Goal: Task Accomplishment & Management: Complete application form

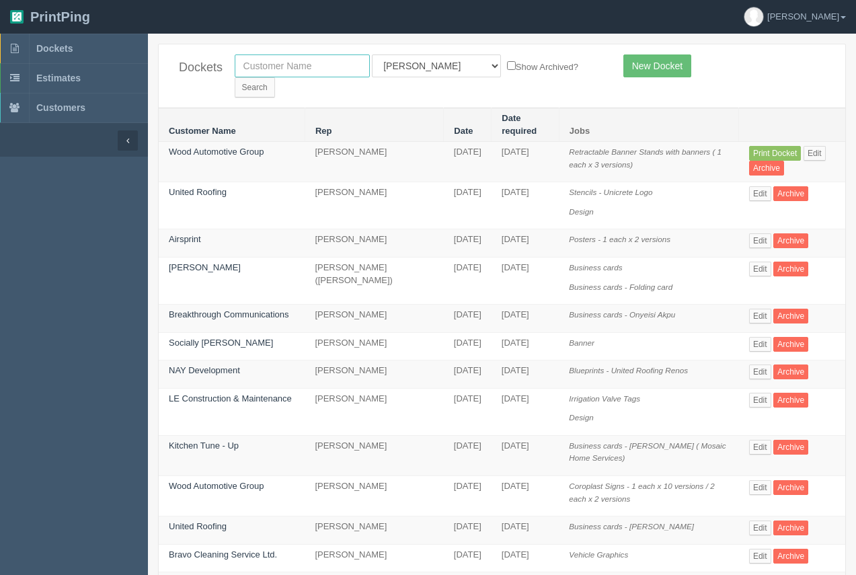
click at [288, 71] on input "text" at bounding box center [302, 65] width 135 height 23
type input "stefani"
click at [235, 77] on input "Search" at bounding box center [255, 87] width 40 height 20
click at [221, 147] on link "Wood Automotive Group" at bounding box center [216, 152] width 95 height 10
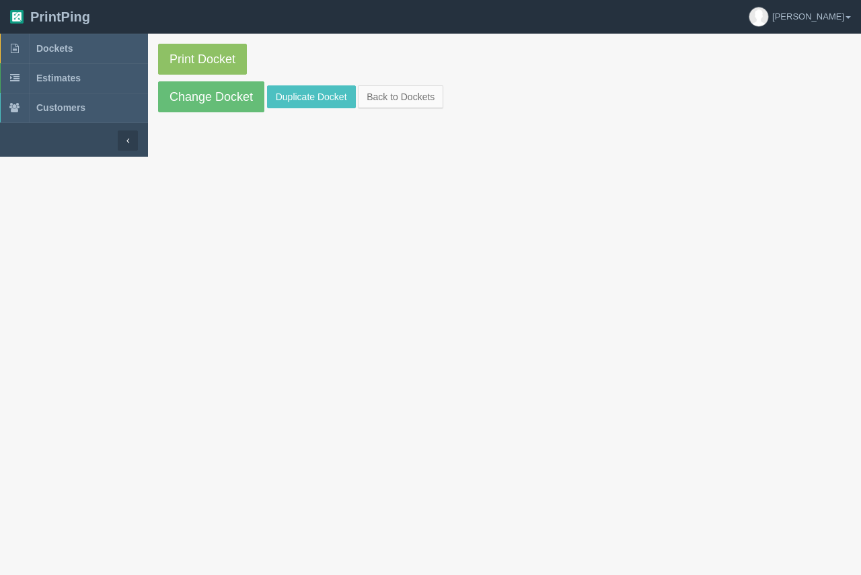
click at [223, 142] on section "Print Docket Change Docket Duplicate Docket Back to Dockets" at bounding box center [504, 95] width 713 height 123
click at [227, 107] on link "Change Docket" at bounding box center [211, 96] width 106 height 31
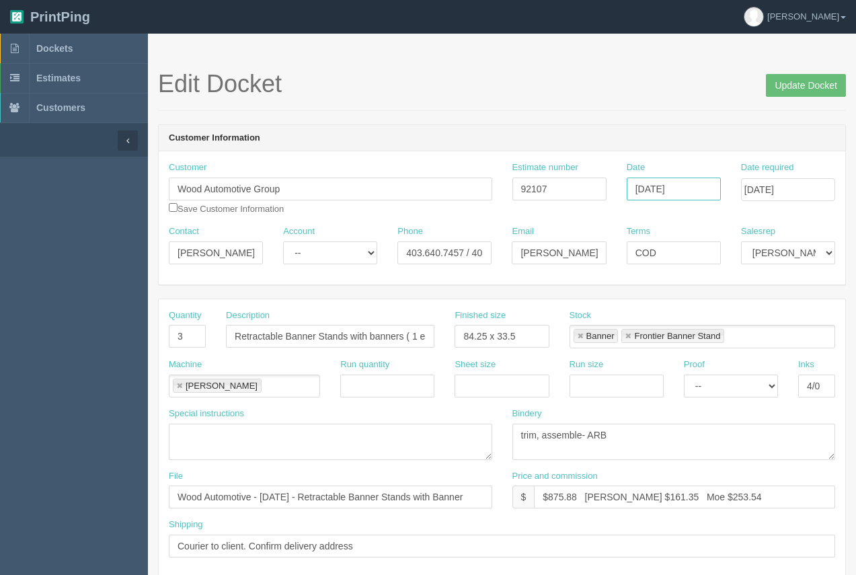
click at [708, 190] on input "[DATE]" at bounding box center [674, 189] width 94 height 23
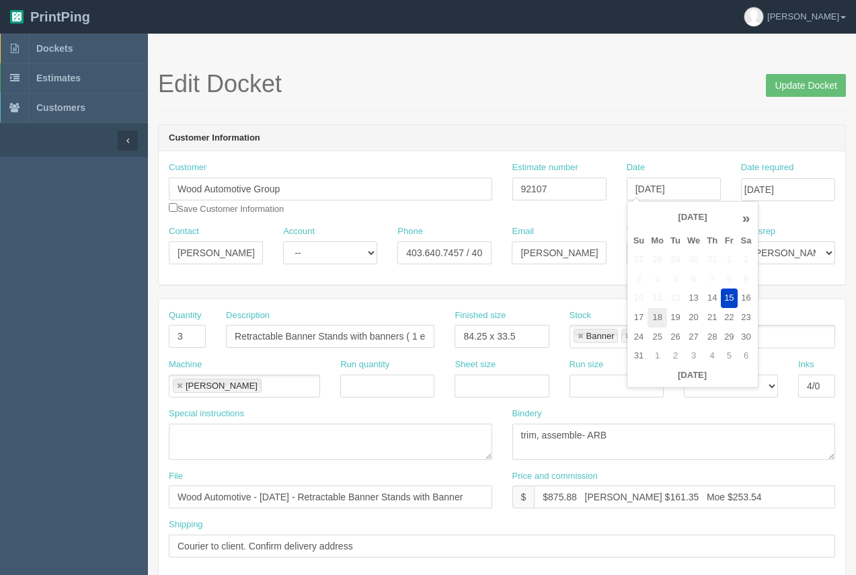
click at [655, 324] on td "18" at bounding box center [658, 318] width 20 height 20
type input "[DATE]"
click at [797, 179] on input "[DATE]" at bounding box center [788, 189] width 94 height 23
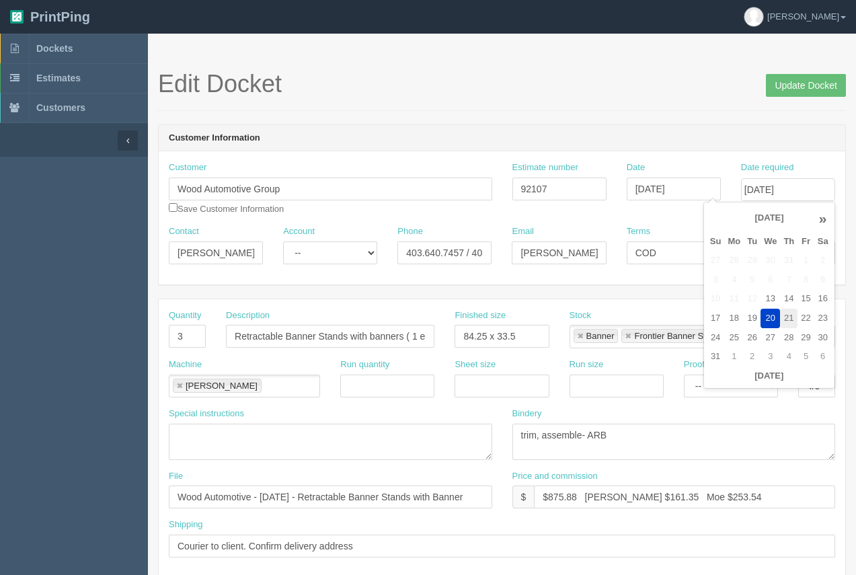
click at [788, 317] on td "21" at bounding box center [788, 319] width 17 height 20
type input "[DATE]"
click at [629, 96] on h1 "Edit Docket Update Docket" at bounding box center [502, 84] width 688 height 27
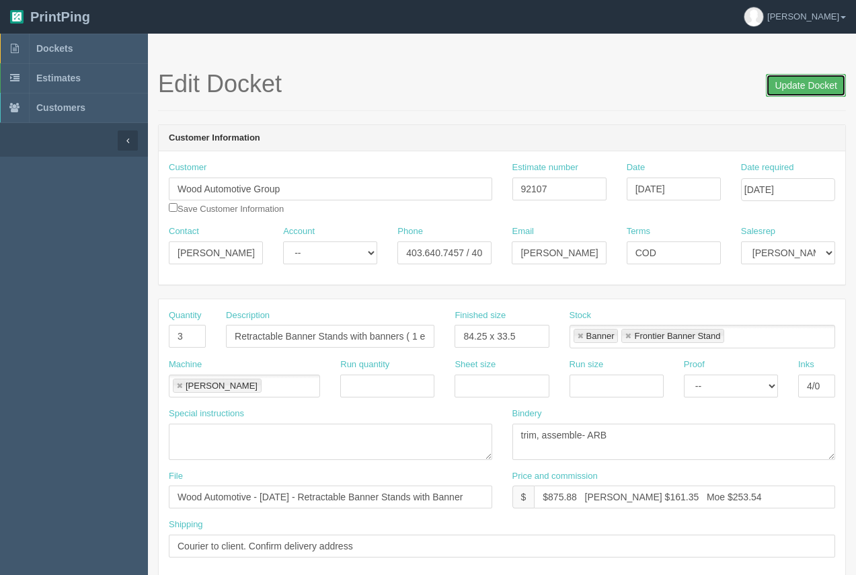
click at [802, 86] on input "Update Docket" at bounding box center [806, 85] width 80 height 23
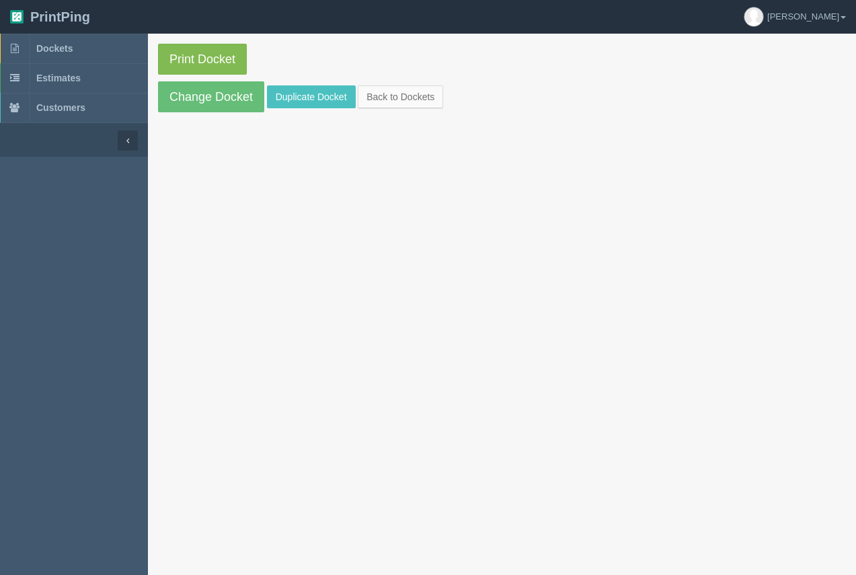
click at [192, 61] on link "Print Docket" at bounding box center [202, 59] width 89 height 31
click at [284, 100] on link "Duplicate Docket" at bounding box center [311, 96] width 89 height 23
click at [167, 92] on link "Change Docket" at bounding box center [211, 96] width 106 height 31
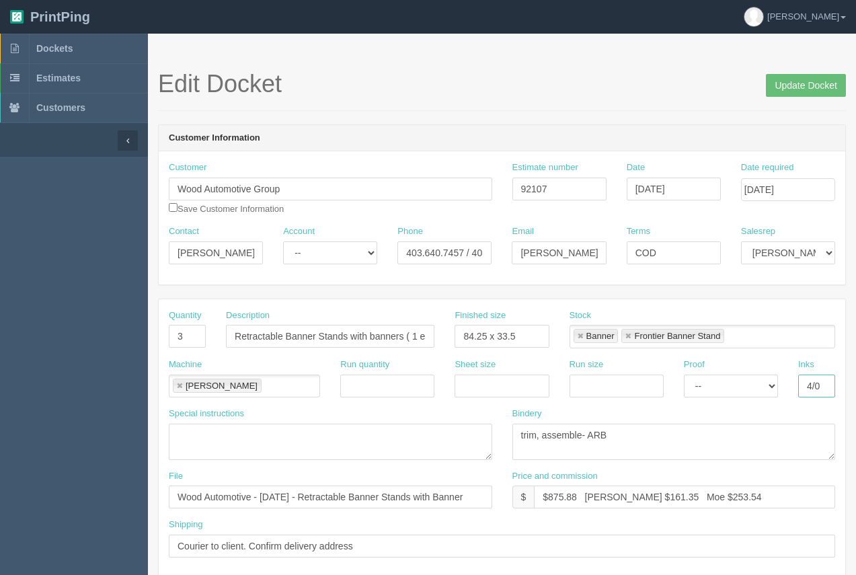
click at [821, 379] on input "4/0" at bounding box center [817, 386] width 37 height 23
click at [828, 389] on input "4/0-" at bounding box center [817, 386] width 37 height 23
type input "4/0- see instruc"
click at [193, 443] on textarea at bounding box center [331, 442] width 324 height 36
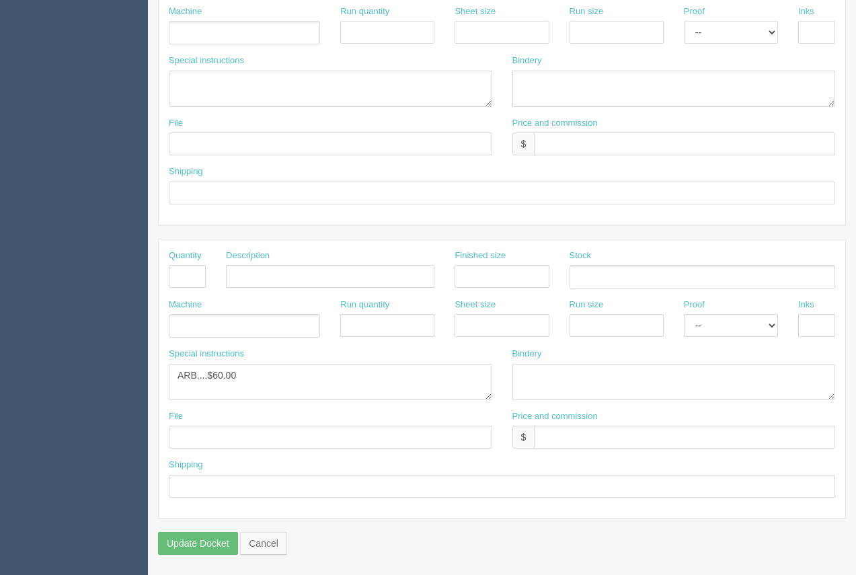
scroll to position [626, 0]
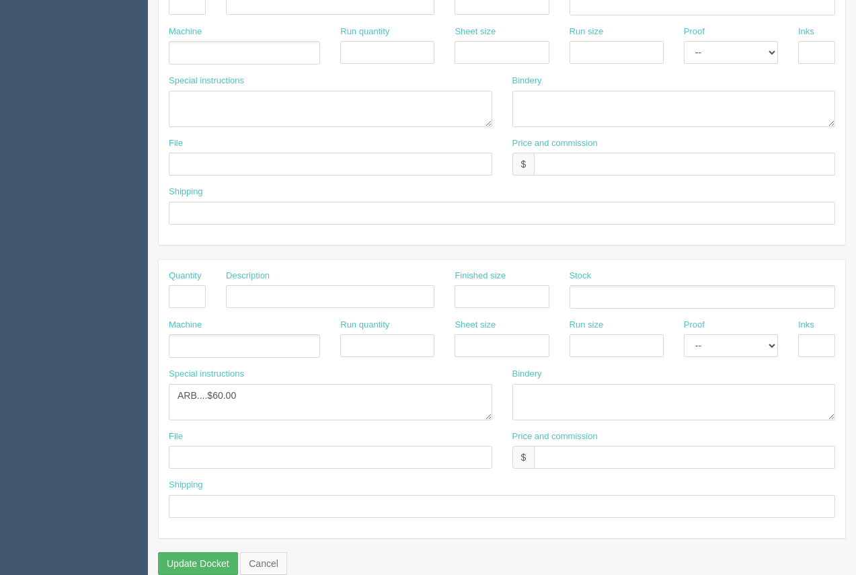
type textarea "make sure client setup is correct based on our template"
click at [217, 561] on input "Update Docket" at bounding box center [198, 563] width 80 height 23
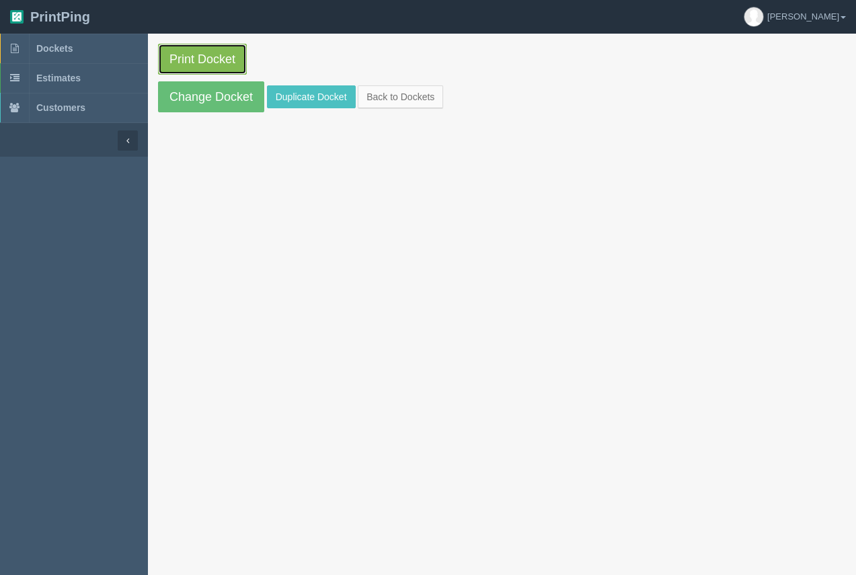
click at [214, 59] on link "Print Docket" at bounding box center [202, 59] width 89 height 31
click at [224, 65] on link "Print Docket" at bounding box center [202, 59] width 89 height 31
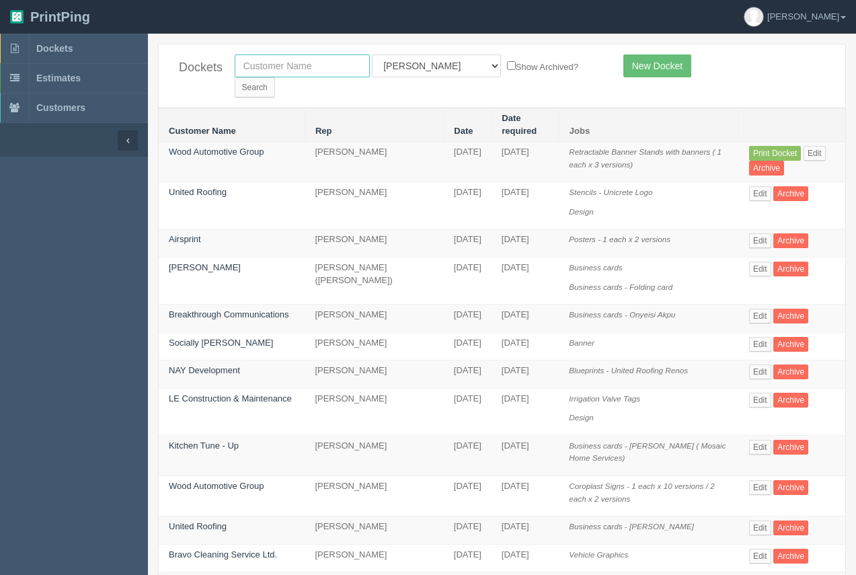
click at [268, 62] on input "text" at bounding box center [302, 65] width 135 height 23
type input "process"
click at [275, 77] on input "Search" at bounding box center [255, 87] width 40 height 20
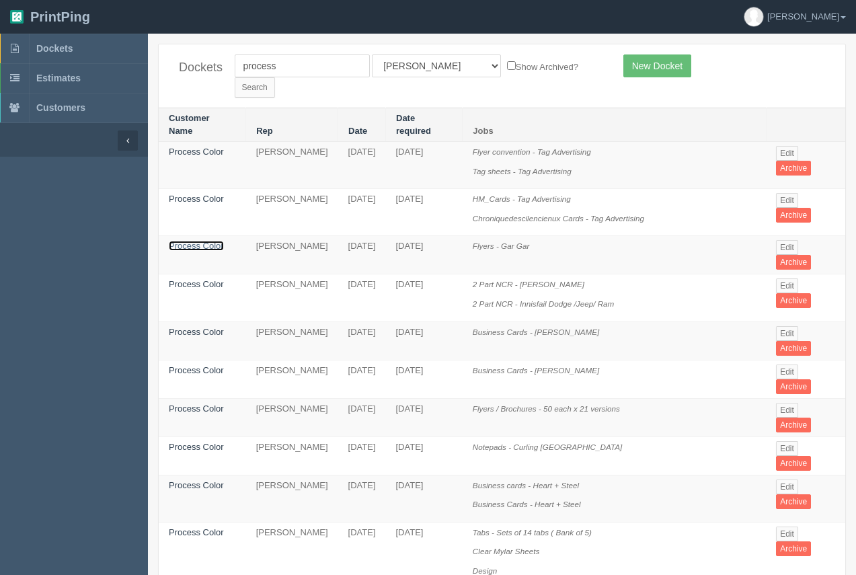
click at [183, 241] on link "Process Color" at bounding box center [196, 246] width 55 height 10
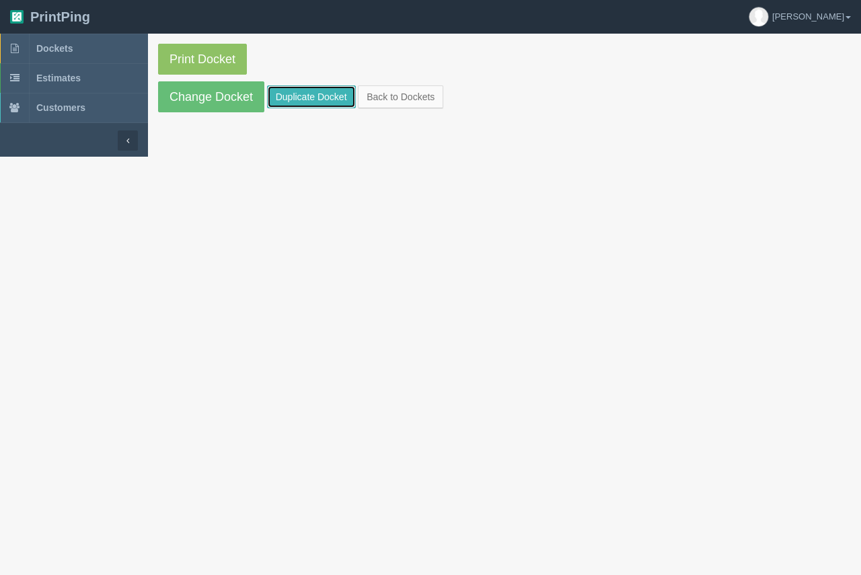
click at [303, 98] on link "Duplicate Docket" at bounding box center [311, 96] width 89 height 23
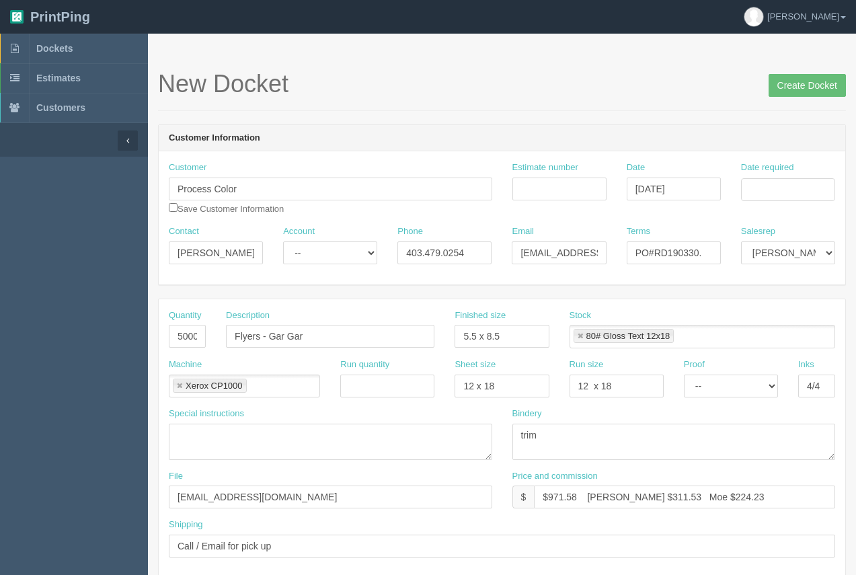
click at [797, 198] on div "Date required" at bounding box center [788, 186] width 114 height 50
click at [797, 194] on input "Date required" at bounding box center [788, 189] width 94 height 23
click at [733, 336] on td "25" at bounding box center [735, 338] width 20 height 20
click at [769, 316] on td "20" at bounding box center [771, 319] width 20 height 20
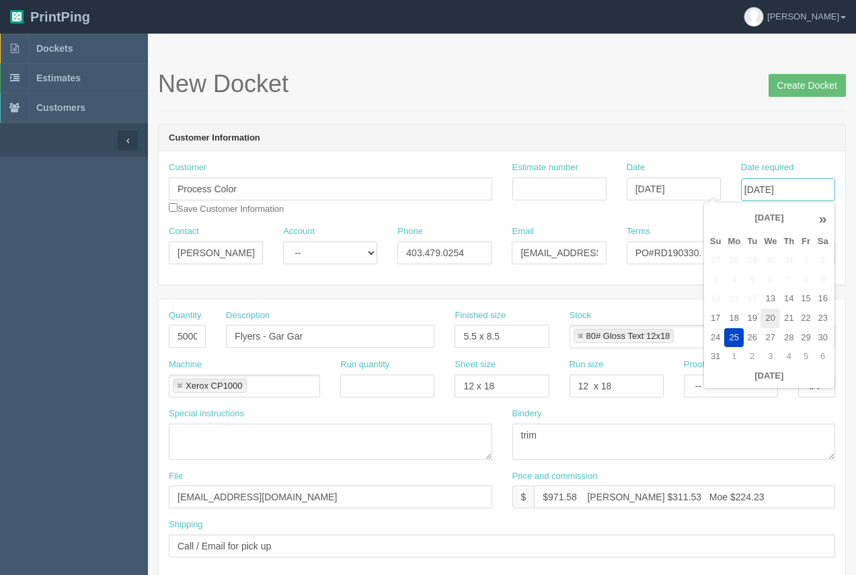
type input "August 20, 2025"
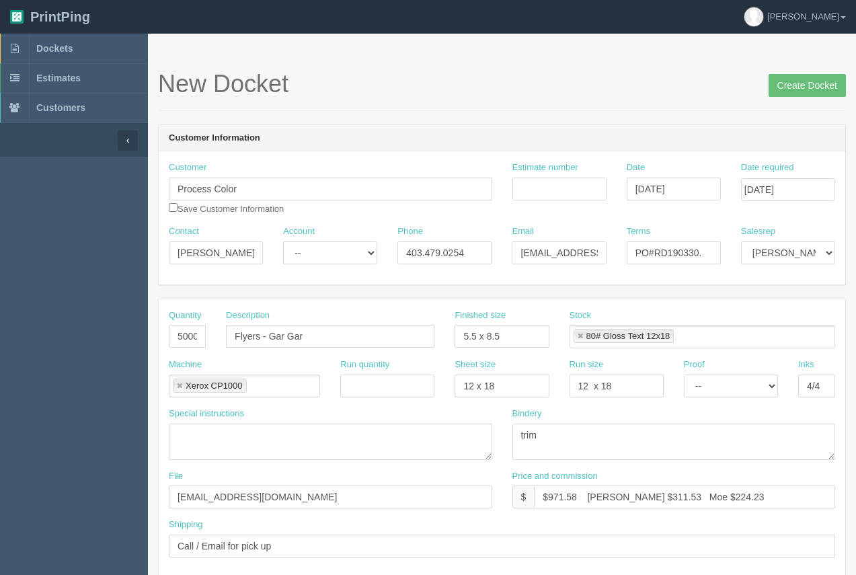
click at [714, 94] on h1 "New Docket Create Docket" at bounding box center [502, 84] width 688 height 27
drag, startPoint x: 265, startPoint y: 507, endPoint x: 172, endPoint y: 494, distance: 94.4
click at [172, 496] on input "files@allrush.ca" at bounding box center [331, 497] width 324 height 23
type input "Process - August 2025 - Flyers_Gar-Gar"
drag, startPoint x: 656, startPoint y: 252, endPoint x: 729, endPoint y: 256, distance: 72.8
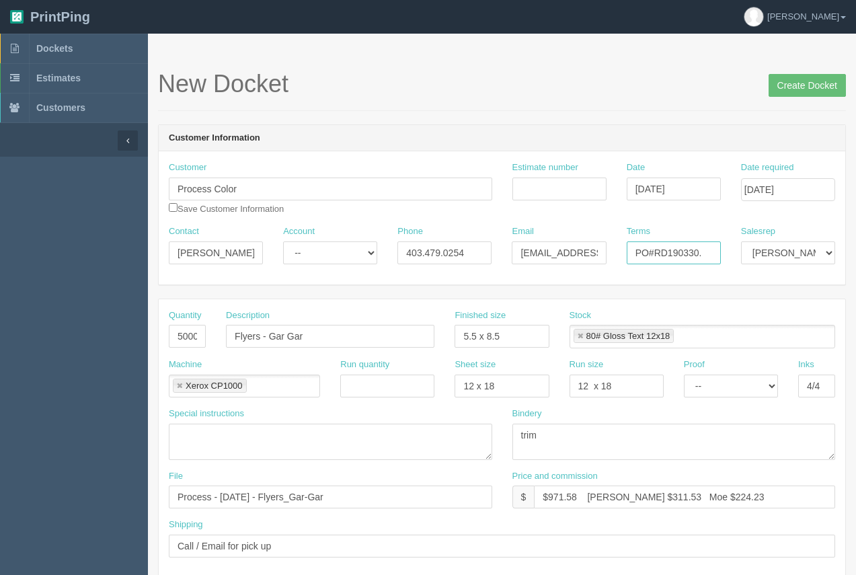
click at [729, 256] on div "Terms PO#RD190330." at bounding box center [674, 249] width 114 height 49
click at [649, 255] on input "PO#waiting on client" at bounding box center [674, 253] width 94 height 23
click at [645, 256] on input "PO#waiting on client" at bounding box center [674, 253] width 94 height 23
type input "PO# - waiting on client"
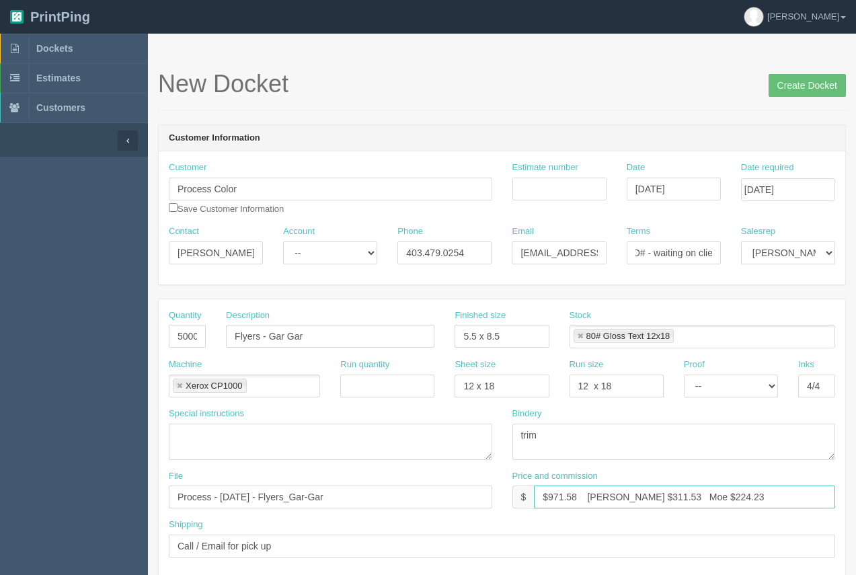
scroll to position [0, 0]
drag, startPoint x: 579, startPoint y: 495, endPoint x: 549, endPoint y: 488, distance: 30.5
click at [549, 488] on input "$971.58 Arif $311.53 Moe $224.23" at bounding box center [684, 497] width 301 height 23
drag, startPoint x: 636, startPoint y: 496, endPoint x: 609, endPoint y: 488, distance: 28.9
click at [609, 488] on input "$553.80 Arif $311.53 Moe $224.23" at bounding box center [684, 497] width 301 height 23
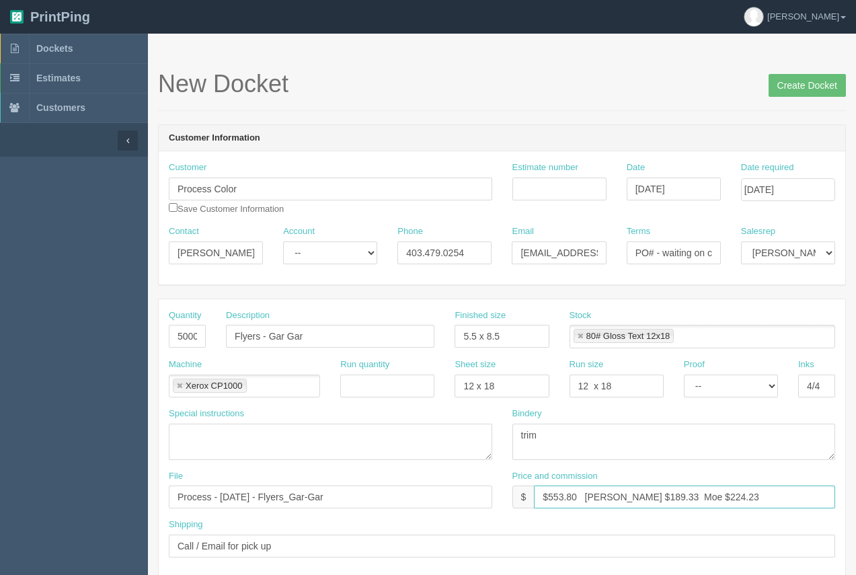
drag, startPoint x: 705, startPoint y: 501, endPoint x: 671, endPoint y: 499, distance: 34.4
click at [671, 499] on input "$553.80 Arif $189.33 Moe $224.23" at bounding box center [684, 497] width 301 height 23
type input "$553.80 Arif $189.33 Moe $127.80"
drag, startPoint x: 176, startPoint y: 332, endPoint x: 212, endPoint y: 337, distance: 36.1
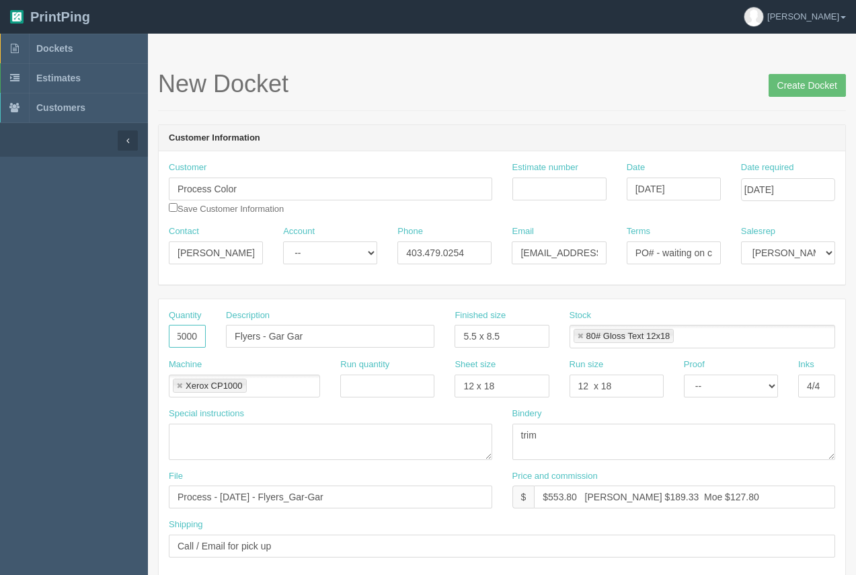
click at [212, 337] on div "Quantity 5000" at bounding box center [187, 333] width 57 height 49
click at [190, 332] on input "25400" at bounding box center [187, 336] width 37 height 23
type input "2500"
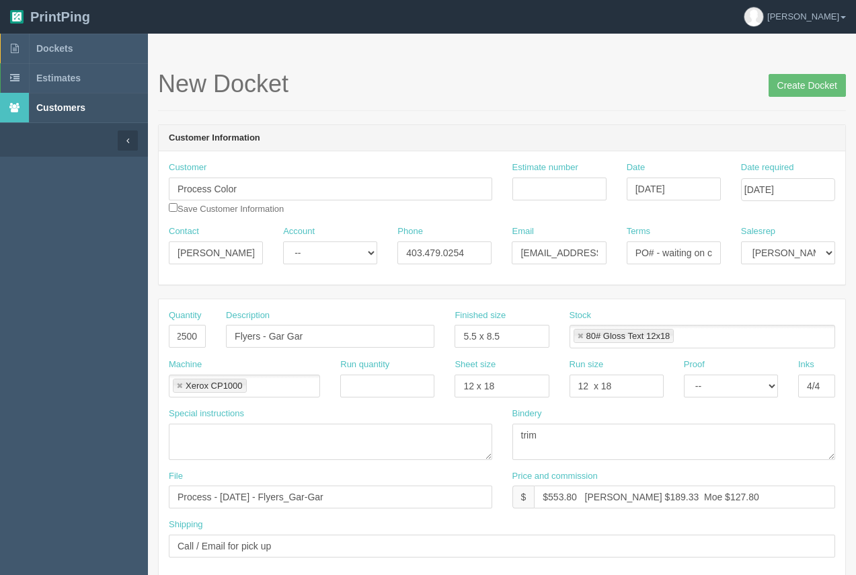
scroll to position [0, 0]
click at [544, 183] on input "Estimate number" at bounding box center [560, 189] width 94 height 23
type input "91954"
drag, startPoint x: 655, startPoint y: 250, endPoint x: 761, endPoint y: 209, distance: 113.3
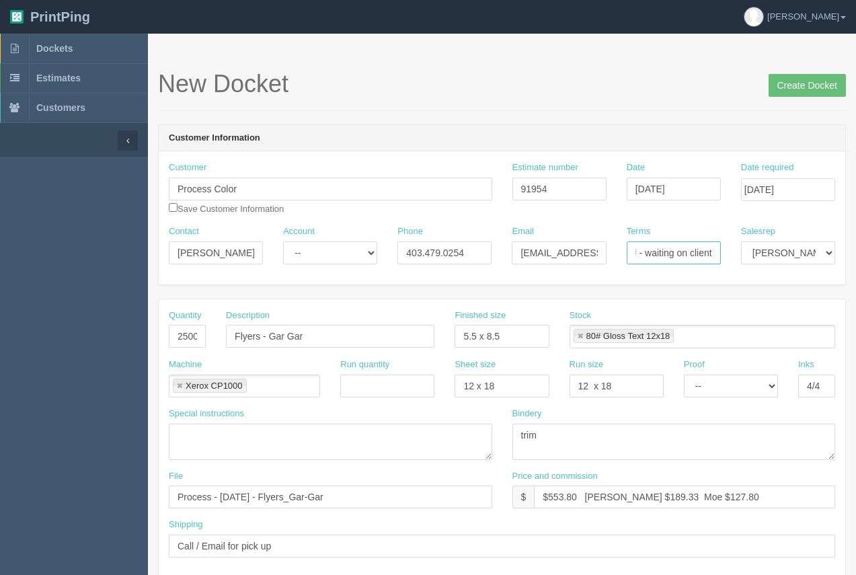
click at [742, 238] on div "Contact Kelsey Major Account -- Existing Client Allrush Client Rep Client Phone…" at bounding box center [502, 249] width 687 height 49
click at [681, 252] on input "PO#" at bounding box center [674, 253] width 94 height 23
paste input "RD190448"
type input "PO#RD190448"
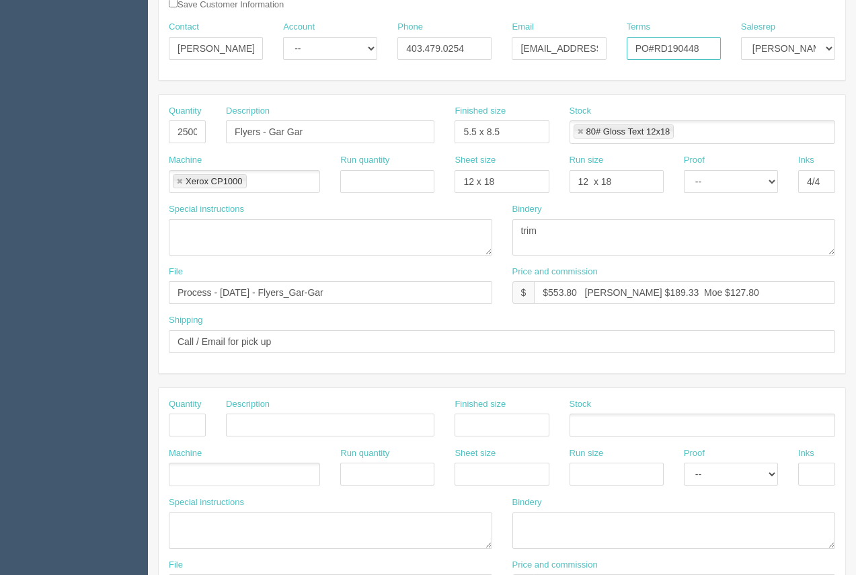
scroll to position [206, 0]
drag, startPoint x: 846, startPoint y: 283, endPoint x: 833, endPoint y: 366, distance: 84.5
click at [840, 364] on section "New Docket Create Docket Customer Information Customer Process Color Save Custo…" at bounding box center [502, 422] width 708 height 1188
click at [825, 365] on div "Quantity 2500 Description Flyers - Gar Gar Finished size 5.5 x 8.5 Stock 80# Gl…" at bounding box center [502, 233] width 687 height 279
click at [779, 270] on div "Price and commission $ $553.80 Arif $189.33 Moe $127.80" at bounding box center [675, 283] width 324 height 39
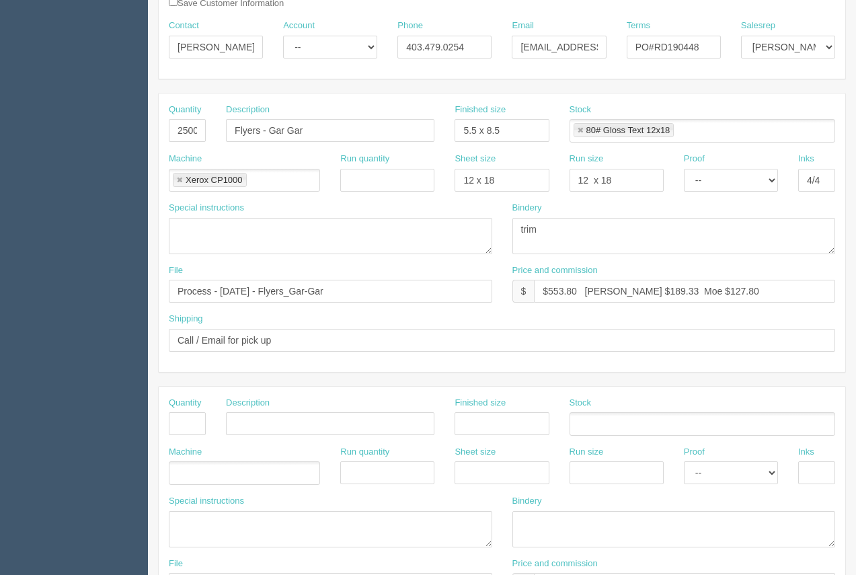
click at [761, 215] on div "Bindery trim" at bounding box center [675, 228] width 324 height 52
click at [761, 214] on div "Bindery trim" at bounding box center [675, 228] width 324 height 52
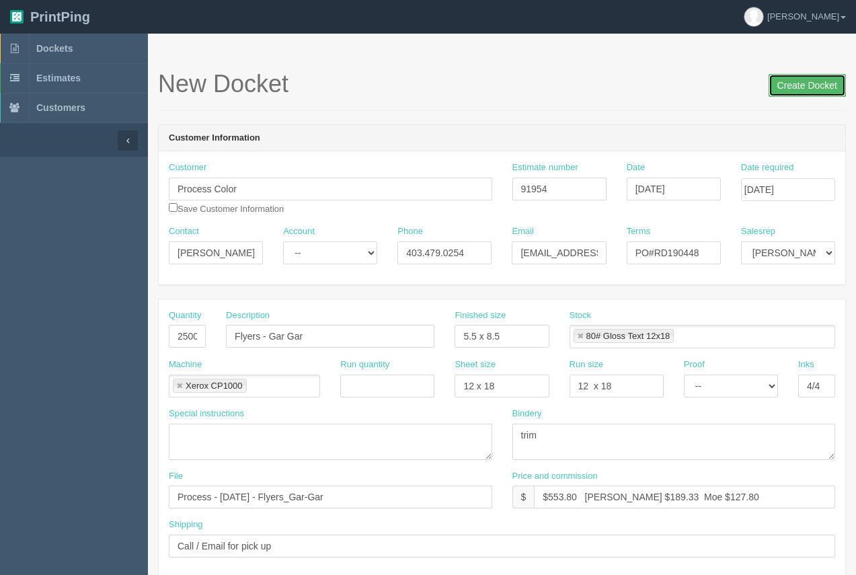
click at [797, 87] on input "Create Docket" at bounding box center [807, 85] width 77 height 23
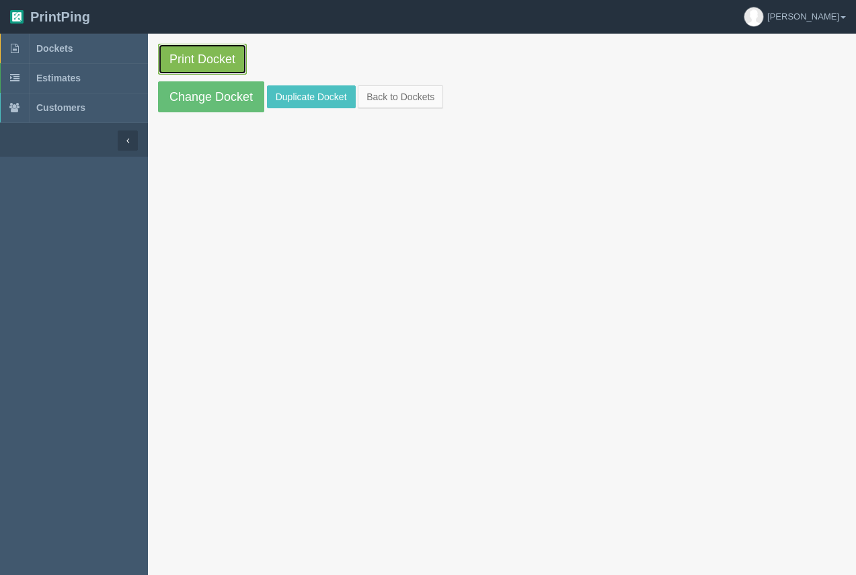
click at [163, 69] on link "Print Docket" at bounding box center [202, 59] width 89 height 31
click at [40, 48] on span "Dockets" at bounding box center [54, 48] width 36 height 11
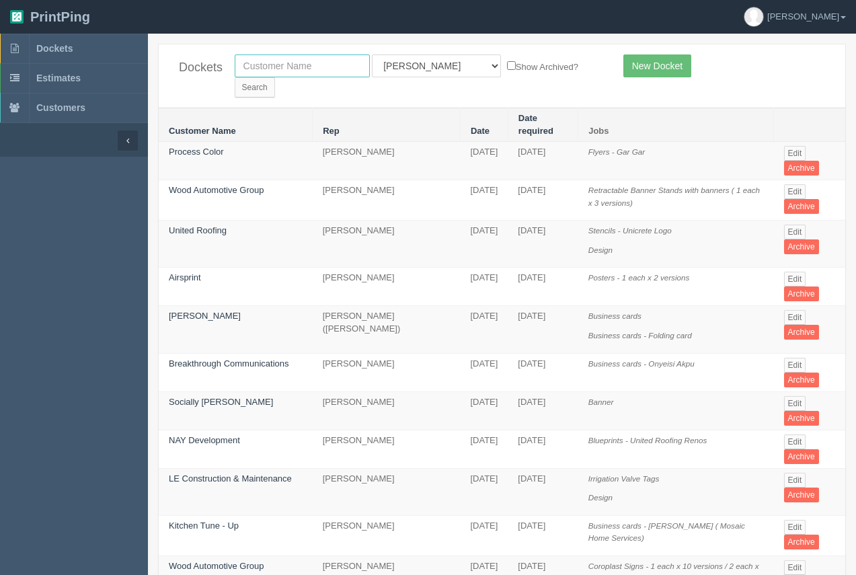
click at [305, 61] on input "text" at bounding box center [302, 65] width 135 height 23
type input "calgary health"
click at [235, 77] on input "Search" at bounding box center [255, 87] width 40 height 20
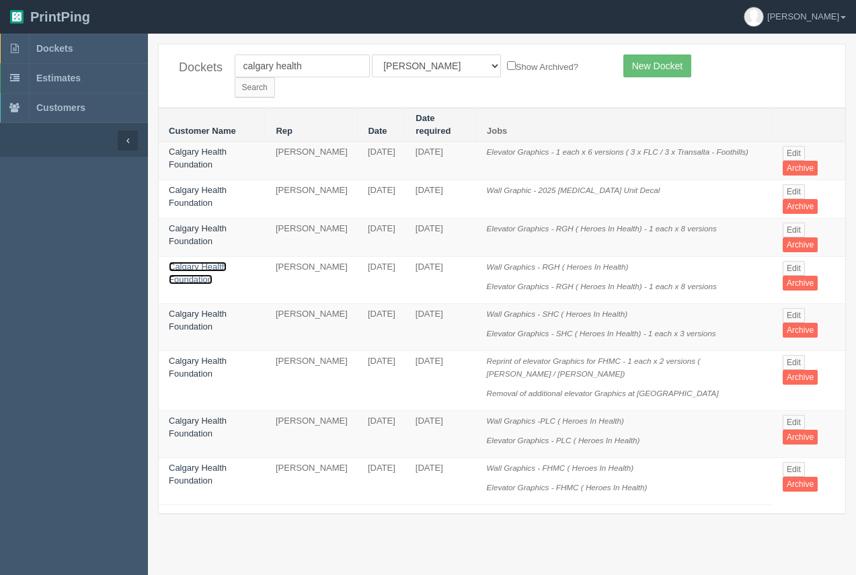
click at [200, 262] on link "Calgary Health Foundation" at bounding box center [198, 273] width 58 height 23
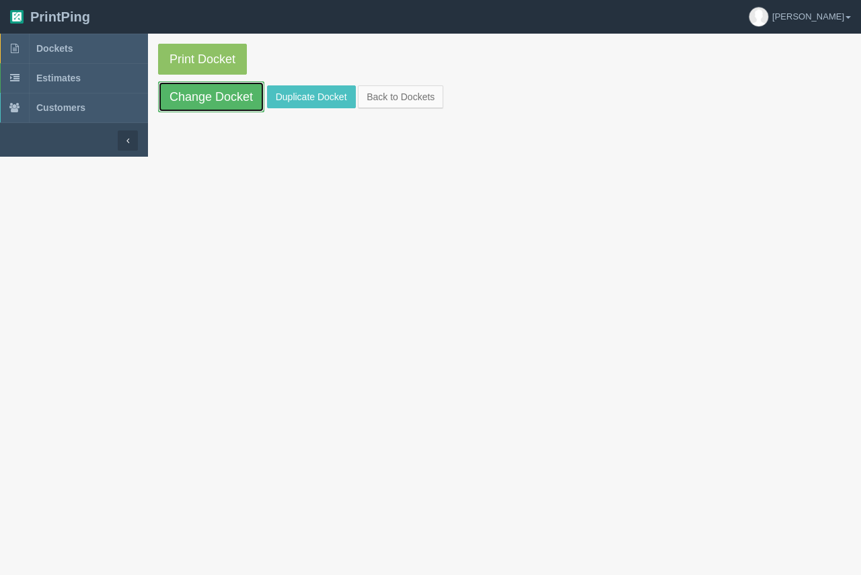
click at [225, 102] on link "Change Docket" at bounding box center [211, 96] width 106 height 31
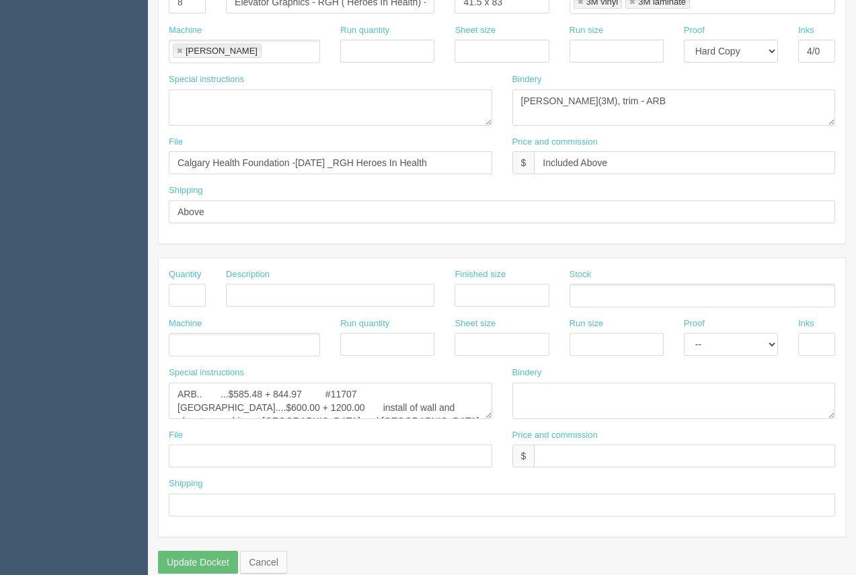
scroll to position [647, 0]
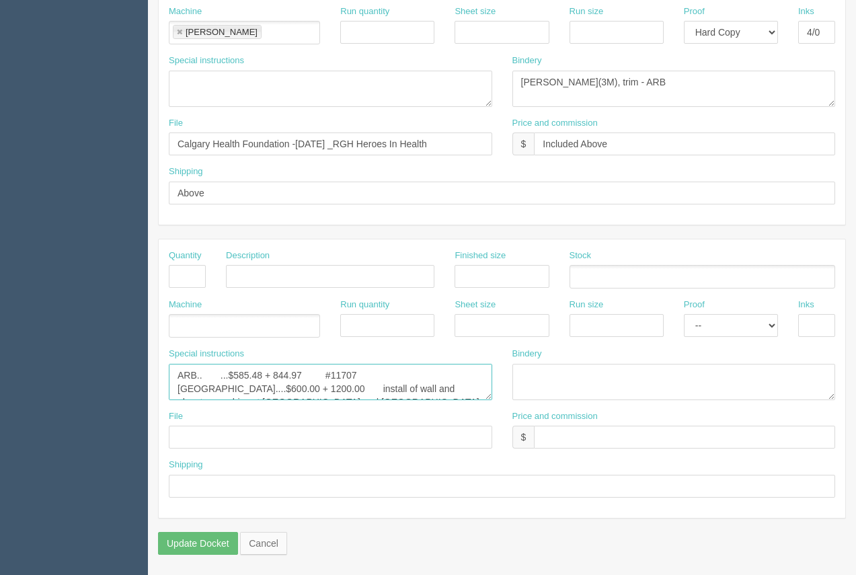
click at [311, 388] on textarea "ARB.. ...$585.48 + 844.97 #11707 [GEOGRAPHIC_DATA]....$600.00 + 1200.00 install…" at bounding box center [331, 382] width 324 height 36
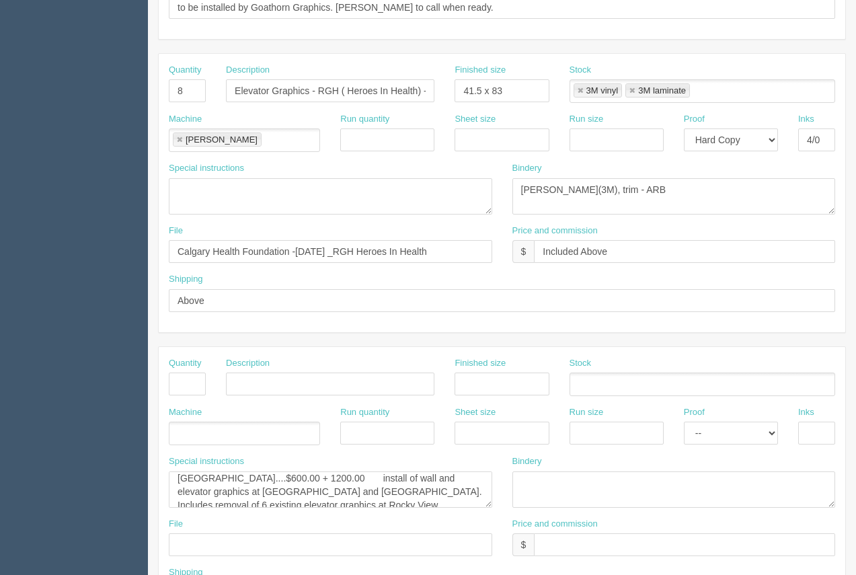
scroll to position [544, 0]
